Goal: Task Accomplishment & Management: Manage account settings

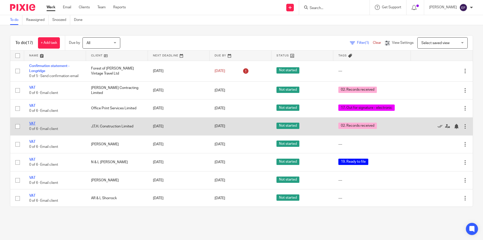
click at [31, 122] on link "VAT" at bounding box center [32, 124] width 6 height 4
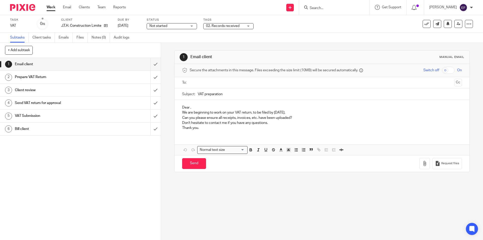
click at [54, 4] on div "Work Email Clients Team Reports Work Email Clients Team Reports Settings" at bounding box center [87, 7] width 92 height 15
click at [51, 6] on div "Work Email Clients Team Reports Work Email Clients Team Reports Settings" at bounding box center [87, 7] width 92 height 15
click at [51, 6] on link "Work" at bounding box center [51, 7] width 9 height 5
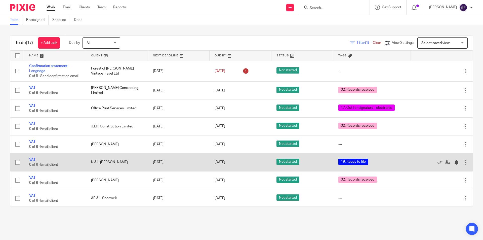
click at [34, 158] on link "VAT" at bounding box center [32, 160] width 6 height 4
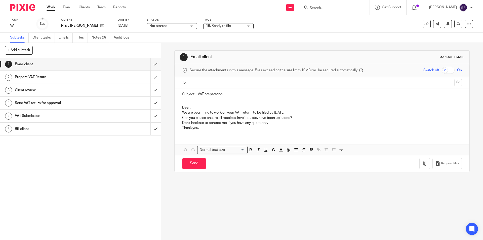
click at [223, 25] on span "19. Ready to file" at bounding box center [218, 26] width 25 height 4
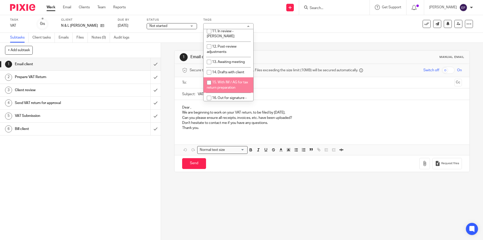
scroll to position [201, 0]
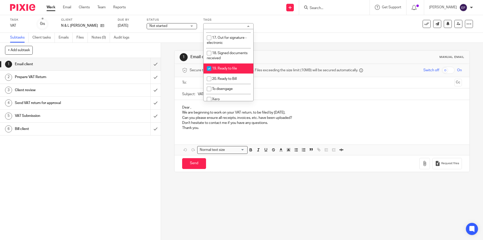
click at [233, 67] on span "19. Ready to file" at bounding box center [224, 69] width 25 height 4
checkbox input "false"
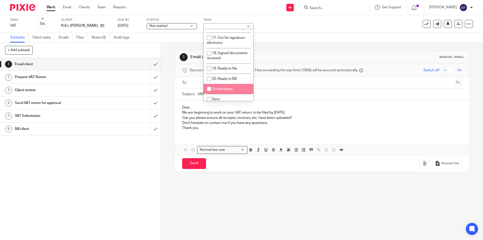
scroll to position [176, 0]
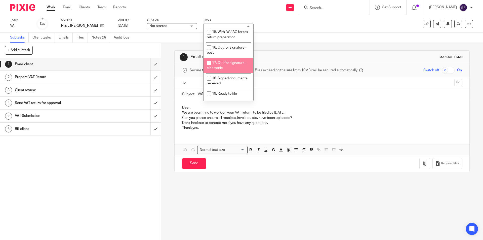
drag, startPoint x: 236, startPoint y: 49, endPoint x: 221, endPoint y: 43, distance: 16.2
click at [235, 58] on li "17. Out for signature - electronic" at bounding box center [228, 65] width 50 height 15
checkbox input "true"
click at [50, 9] on link "Work" at bounding box center [51, 7] width 9 height 5
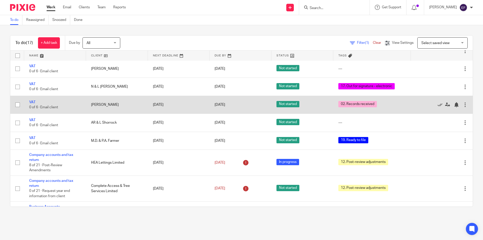
scroll to position [101, 0]
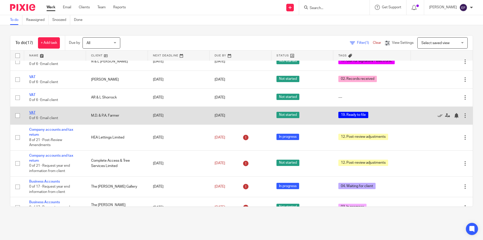
click at [31, 112] on link "VAT" at bounding box center [32, 113] width 6 height 4
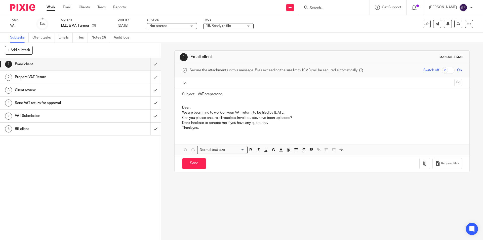
click at [226, 28] on span "19. Ready to file" at bounding box center [225, 25] width 38 height 5
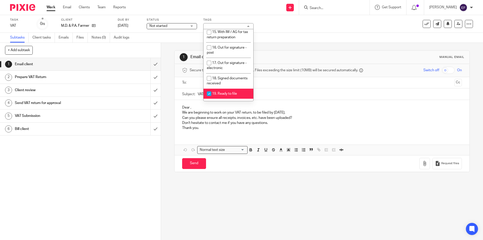
scroll to position [201, 0]
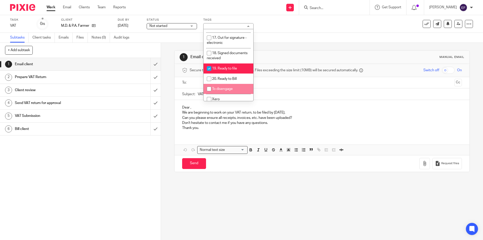
click at [233, 84] on li "To disengage" at bounding box center [228, 89] width 50 height 10
checkbox input "true"
click at [231, 73] on li "20. Ready to Bill" at bounding box center [228, 78] width 50 height 10
checkbox input "true"
click at [230, 63] on li "19. Ready to file" at bounding box center [228, 68] width 50 height 10
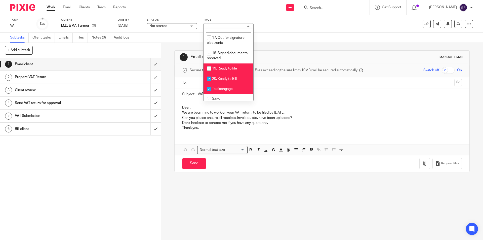
checkbox input "false"
click at [230, 73] on li "20. Ready to Bill" at bounding box center [228, 78] width 50 height 10
checkbox input "false"
click at [229, 84] on li "To disengage" at bounding box center [228, 89] width 50 height 10
checkbox input "false"
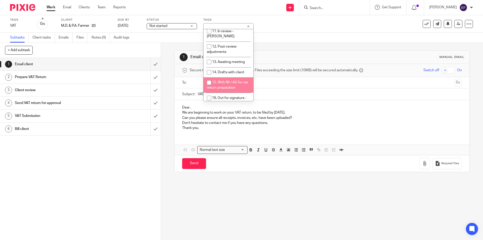
scroll to position [151, 0]
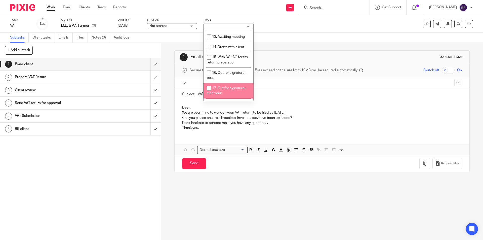
click at [228, 83] on li "17. Out for signature - electronic" at bounding box center [228, 90] width 50 height 15
checkbox input "true"
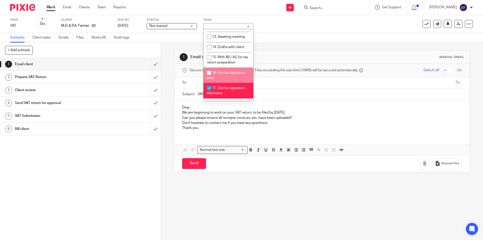
drag, startPoint x: 332, startPoint y: 45, endPoint x: 328, endPoint y: 45, distance: 4.1
click at [331, 45] on div "1 Email client Manual email Secure the attachments in this message. Files excee…" at bounding box center [321, 111] width 295 height 137
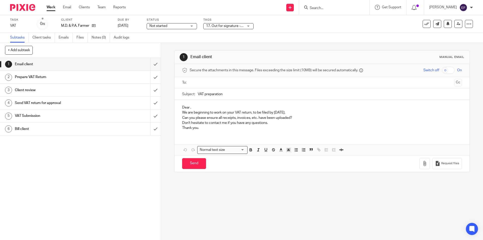
click at [50, 7] on link "Work" at bounding box center [51, 7] width 9 height 5
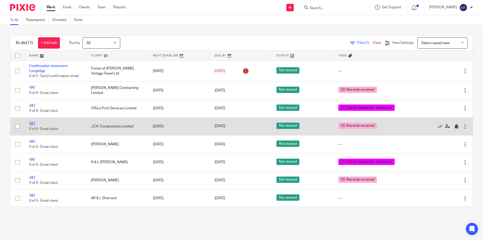
click at [33, 123] on link "VAT" at bounding box center [32, 124] width 6 height 4
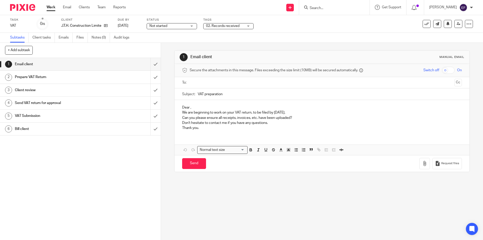
click at [215, 25] on span "02. Records received" at bounding box center [222, 26] width 33 height 4
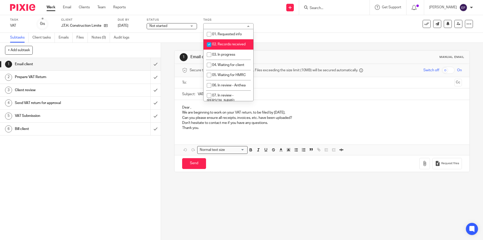
click at [215, 42] on li "02. Records received" at bounding box center [228, 44] width 50 height 10
checkbox input "false"
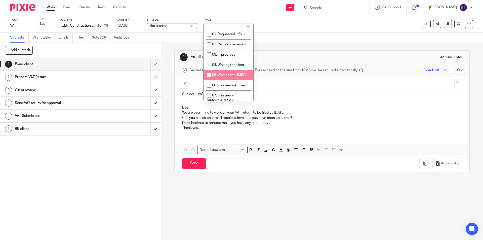
scroll to position [50, 0]
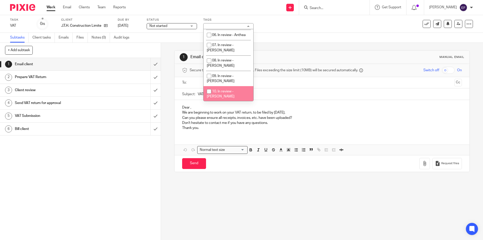
click at [223, 90] on span "10. In review - [PERSON_NAME]" at bounding box center [221, 94] width 28 height 9
checkbox input "true"
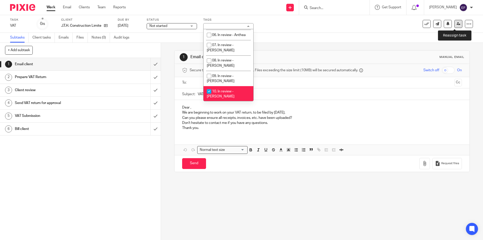
click at [456, 23] on icon at bounding box center [458, 24] width 4 height 4
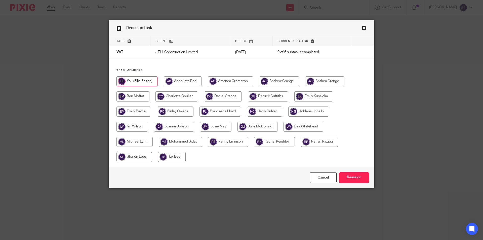
click at [150, 130] on div at bounding box center [241, 121] width 250 height 91
click at [165, 122] on input "radio" at bounding box center [174, 126] width 40 height 10
radio input "true"
click at [350, 176] on input "Reassign" at bounding box center [354, 177] width 30 height 11
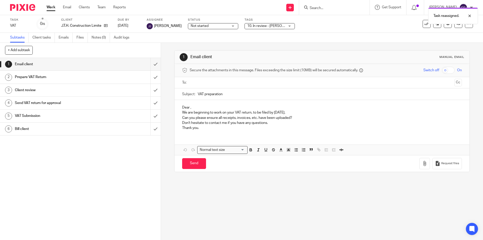
click at [50, 3] on div "Work Email Clients Team Reports Work Email Clients Team Reports Settings" at bounding box center [87, 7] width 92 height 15
click at [49, 8] on link "Work" at bounding box center [51, 7] width 9 height 5
